Goal: Find specific page/section: Find specific page/section

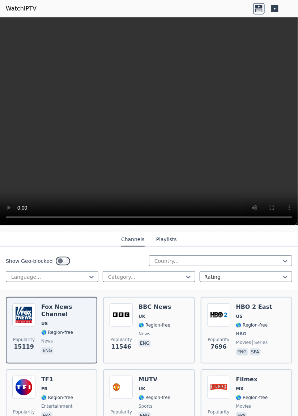
scroll to position [73, 0]
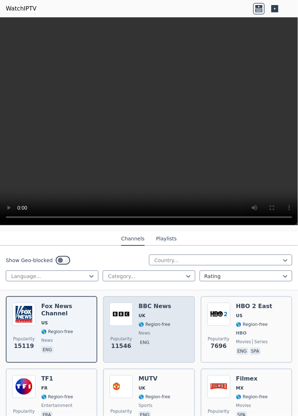
click at [157, 313] on div "BBC News UK 🌎 Region-free news eng" at bounding box center [155, 329] width 33 height 54
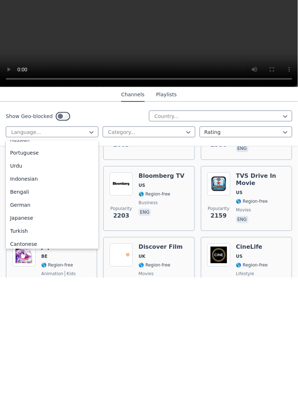
scroll to position [91, 0]
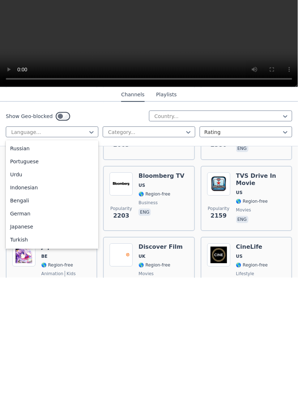
click at [25, 351] on div "German" at bounding box center [52, 351] width 93 height 13
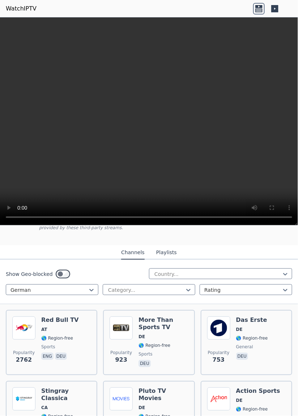
scroll to position [58, 0]
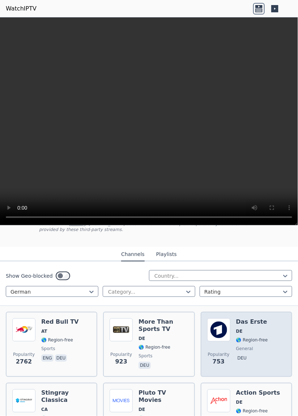
click at [260, 337] on span "🌎 Region-free" at bounding box center [252, 340] width 32 height 6
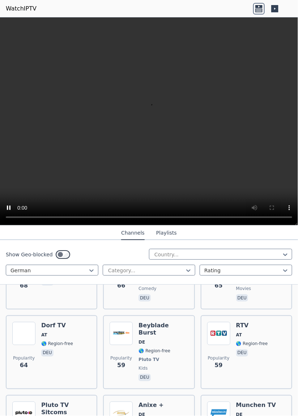
scroll to position [1884, 0]
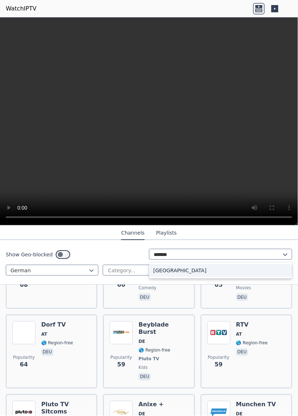
type input "*******"
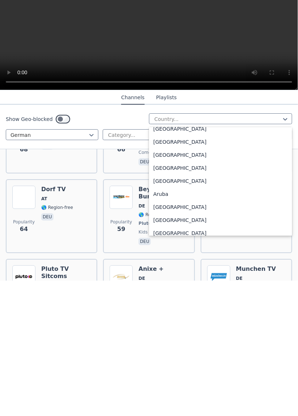
scroll to position [53, 0]
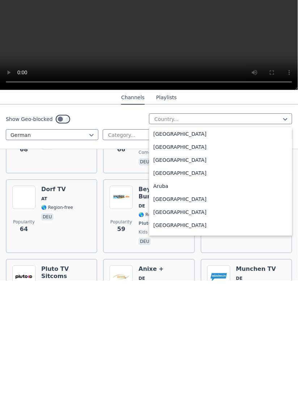
click at [166, 350] on div "[GEOGRAPHIC_DATA]" at bounding box center [220, 347] width 143 height 13
